Goal: Information Seeking & Learning: Learn about a topic

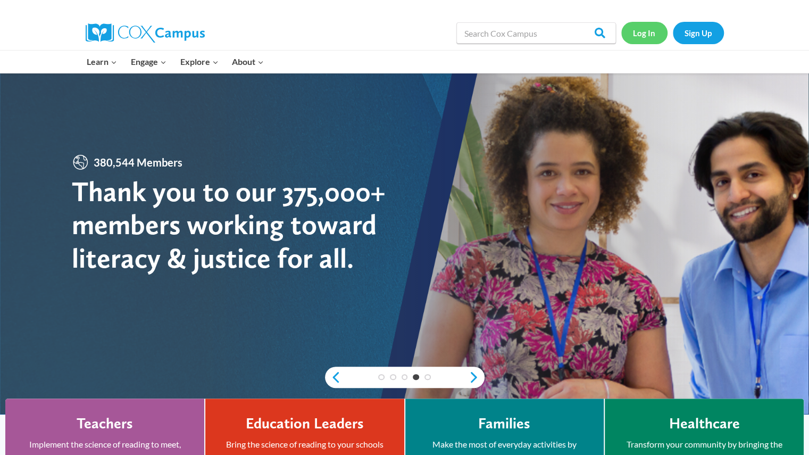
click at [646, 32] on link "Log In" at bounding box center [644, 33] width 46 height 22
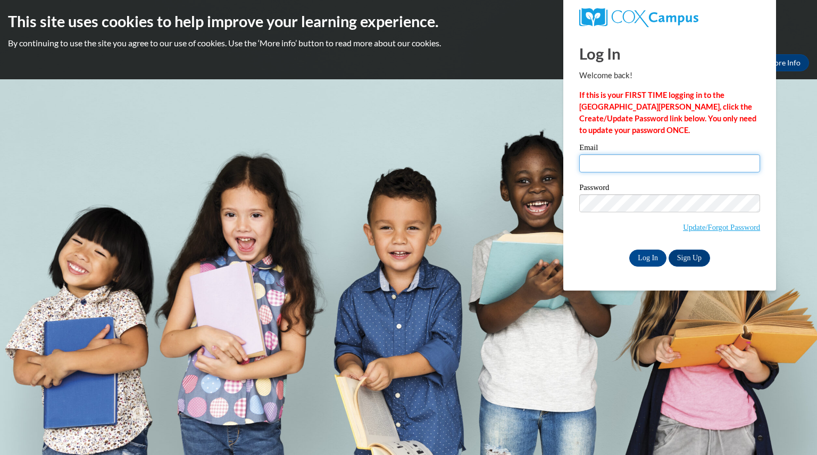
click at [616, 164] on input "Email" at bounding box center [669, 163] width 181 height 18
type input "[EMAIL_ADDRESS][DOMAIN_NAME]"
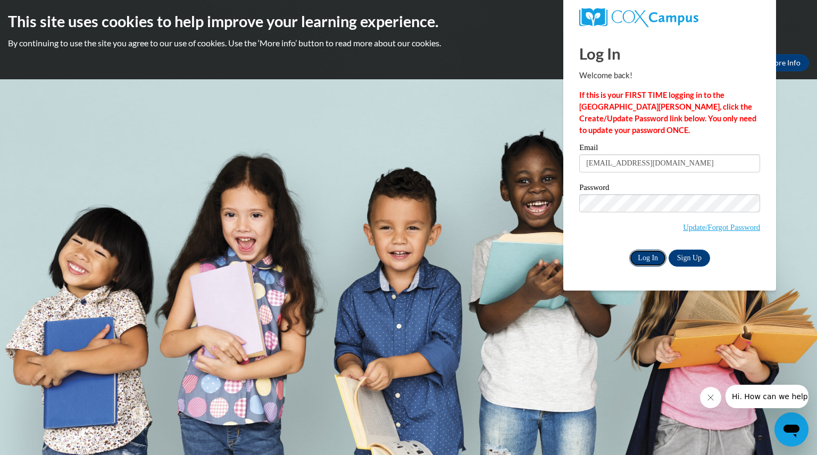
click at [653, 259] on input "Log In" at bounding box center [647, 257] width 37 height 17
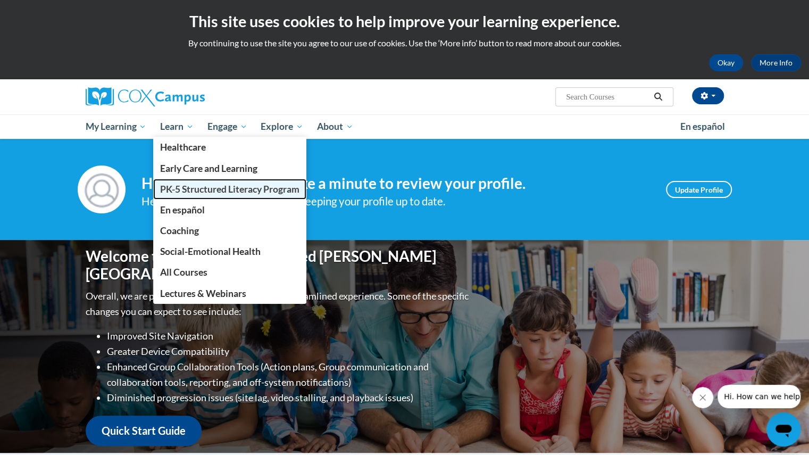
click at [205, 189] on span "PK-5 Structured Literacy Program" at bounding box center [229, 188] width 139 height 11
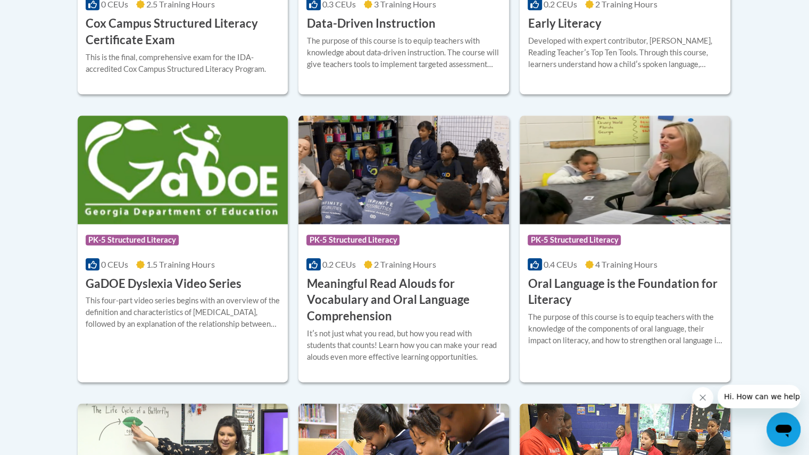
scroll to position [630, 0]
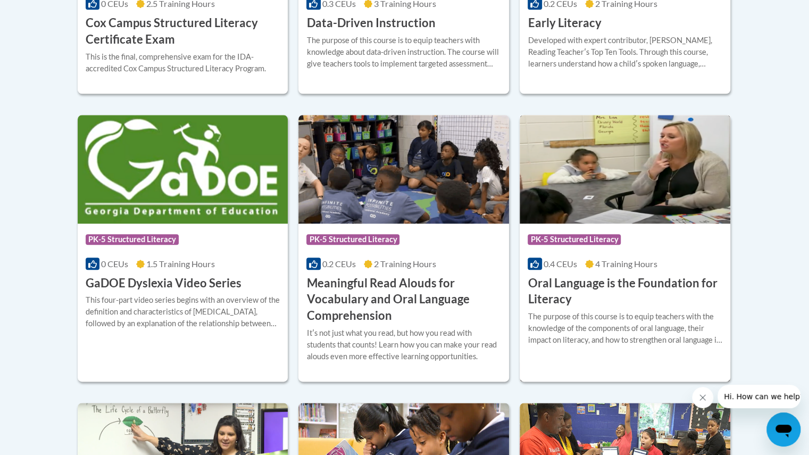
click at [571, 286] on h3 "Oral Language is the Foundation for Literacy" at bounding box center [624, 291] width 195 height 33
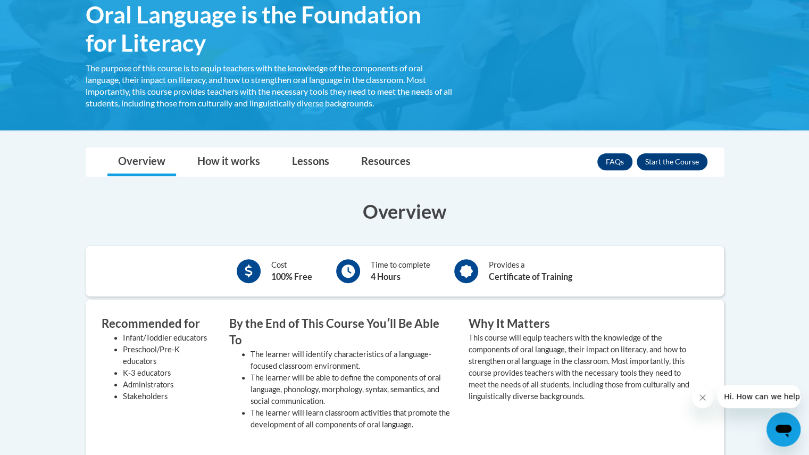
scroll to position [188, 0]
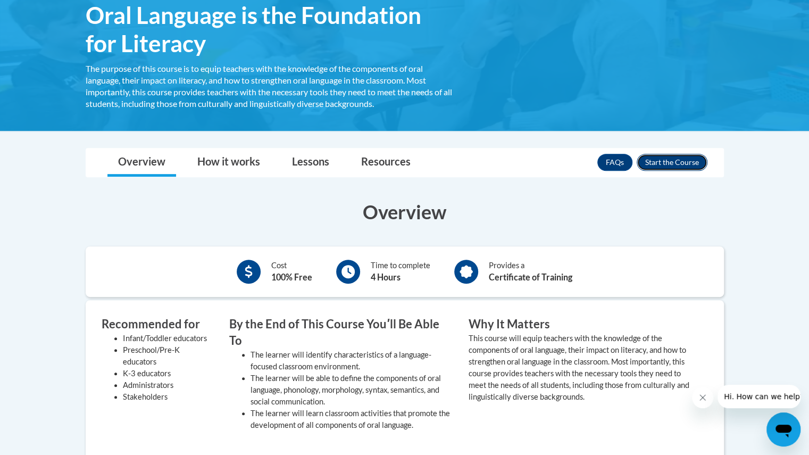
click at [661, 162] on button "Enroll" at bounding box center [671, 162] width 71 height 17
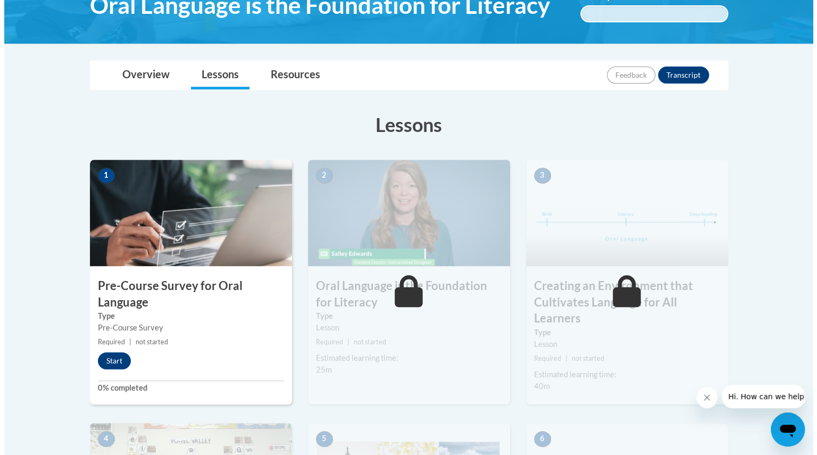
scroll to position [197, 0]
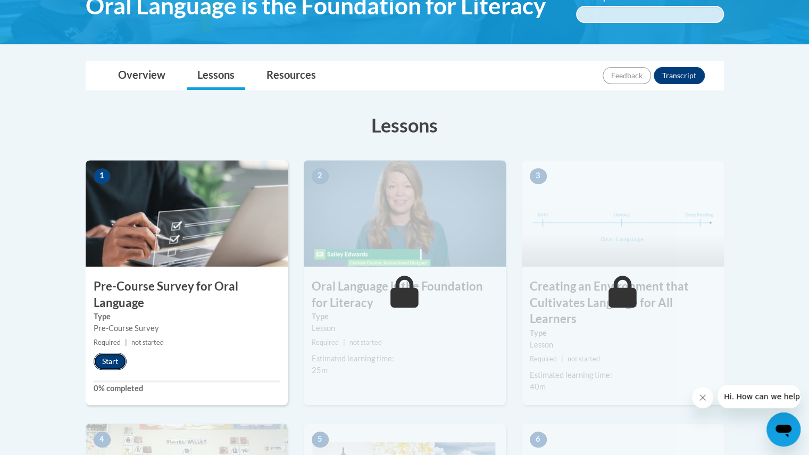
click at [106, 364] on button "Start" at bounding box center [110, 361] width 33 height 17
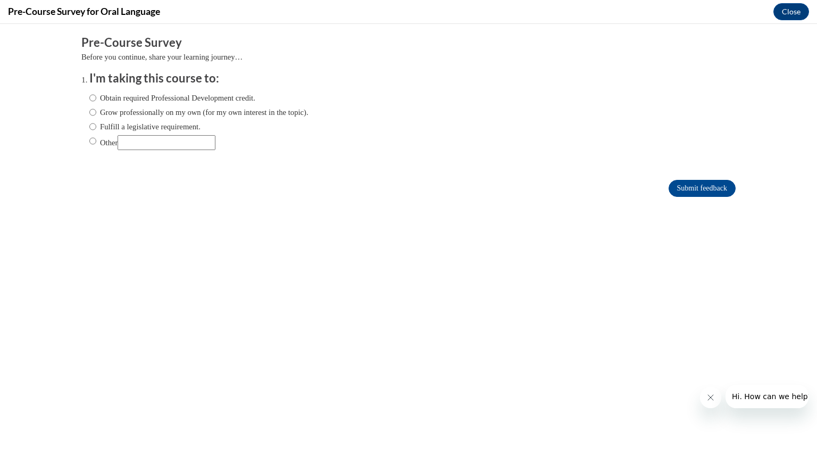
scroll to position [0, 0]
click at [114, 126] on label "Fulfill a legislative requirement." at bounding box center [144, 127] width 111 height 12
click at [96, 126] on input "Fulfill a legislative requirement." at bounding box center [92, 127] width 7 height 12
radio input "true"
click at [678, 189] on input "Submit feedback" at bounding box center [701, 188] width 67 height 17
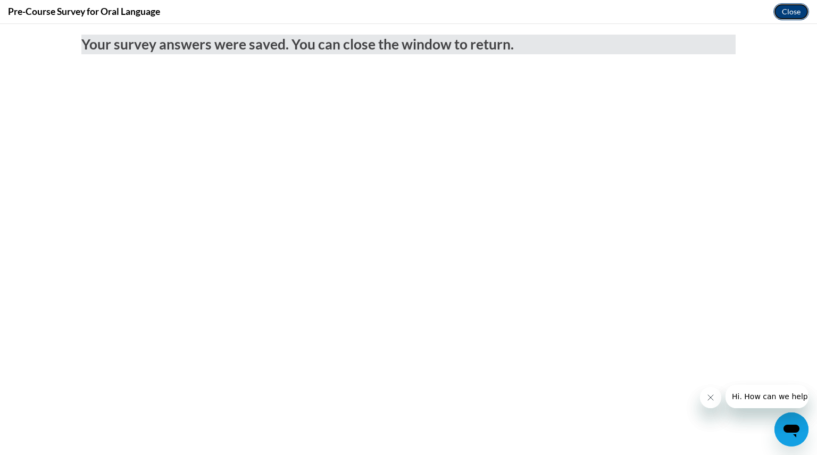
click at [783, 13] on button "Close" at bounding box center [791, 11] width 36 height 17
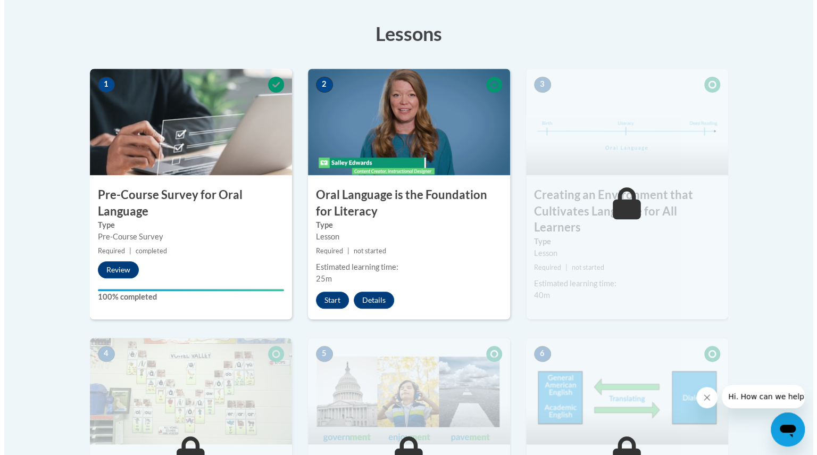
scroll to position [291, 0]
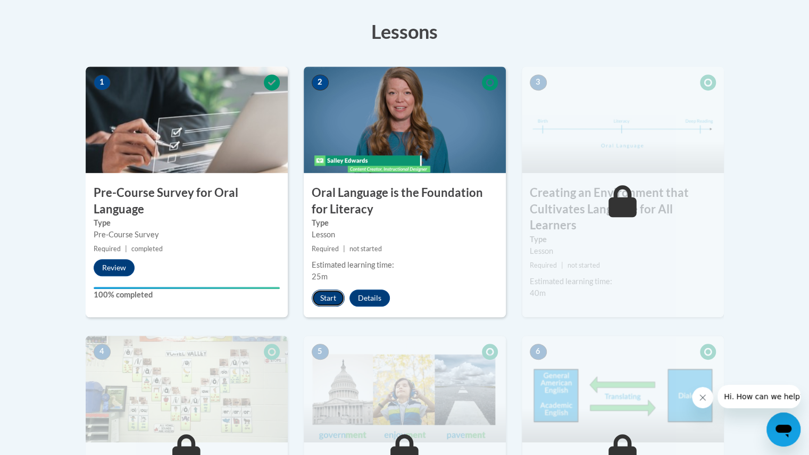
click at [321, 294] on button "Start" at bounding box center [328, 297] width 33 height 17
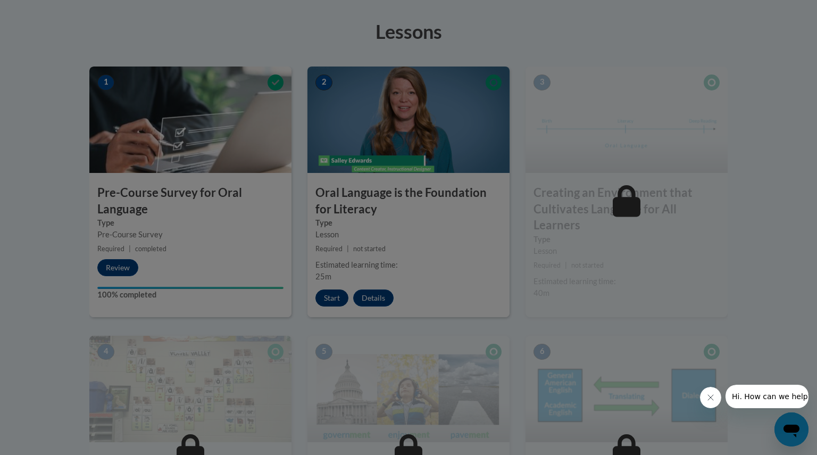
click at [321, 294] on div at bounding box center [408, 227] width 817 height 455
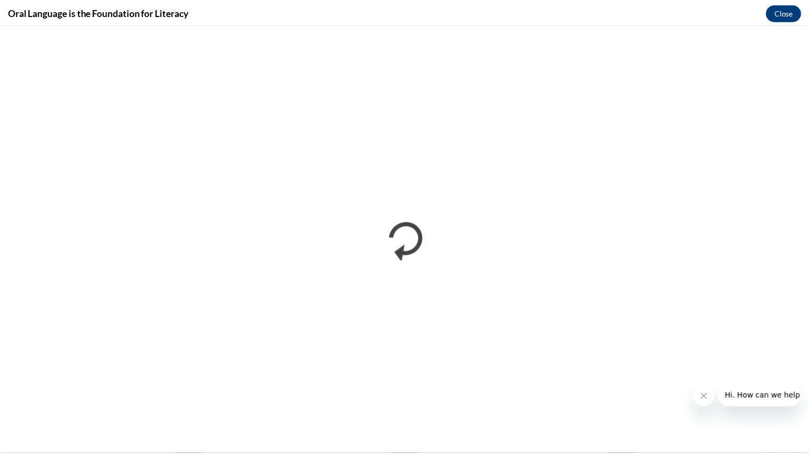
scroll to position [0, 0]
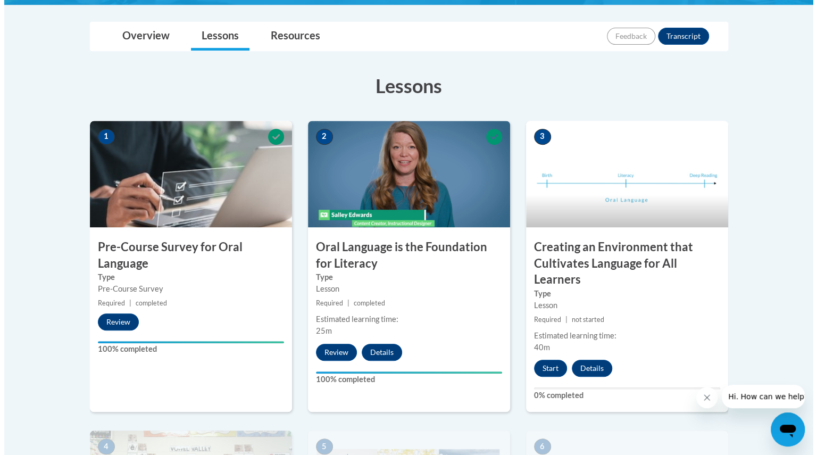
scroll to position [237, 0]
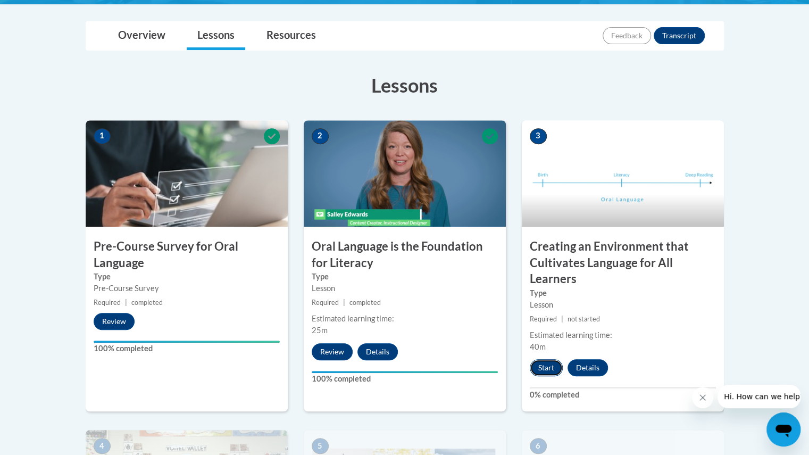
click at [540, 370] on button "Start" at bounding box center [546, 367] width 33 height 17
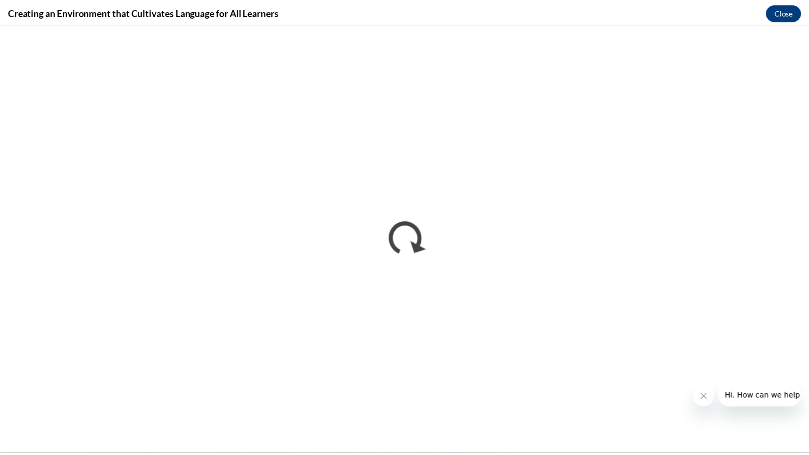
scroll to position [0, 0]
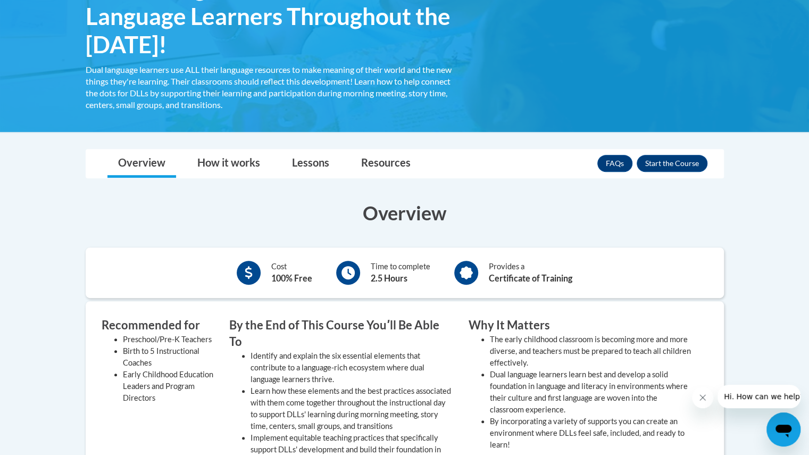
scroll to position [214, 0]
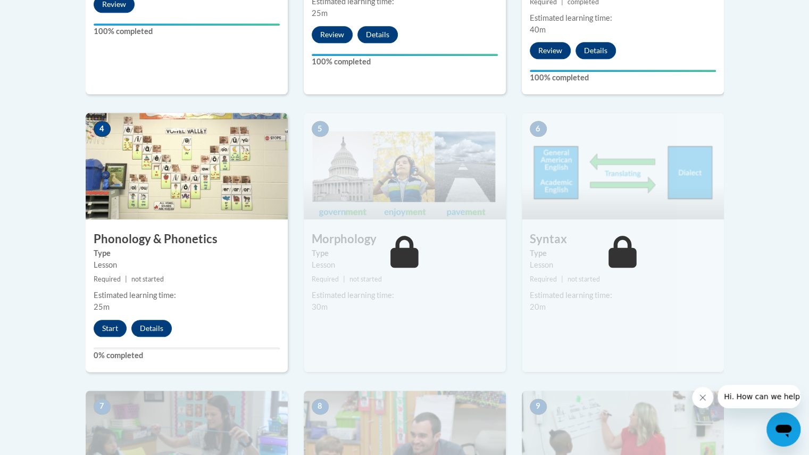
scroll to position [551, 0]
